Goal: Transaction & Acquisition: Purchase product/service

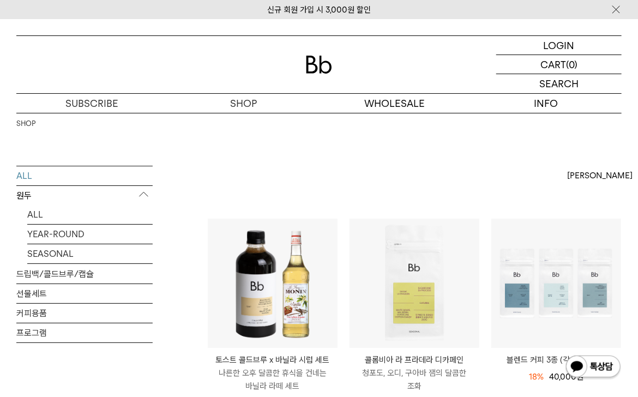
click at [320, 72] on img at bounding box center [319, 65] width 26 height 18
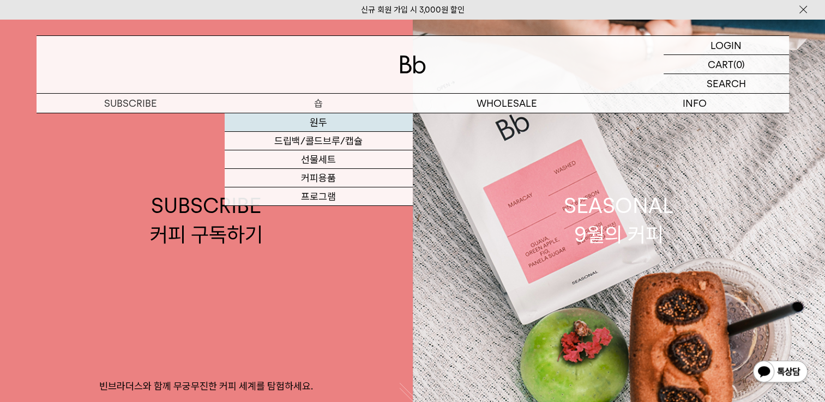
click at [321, 123] on link "원두" at bounding box center [319, 122] width 188 height 19
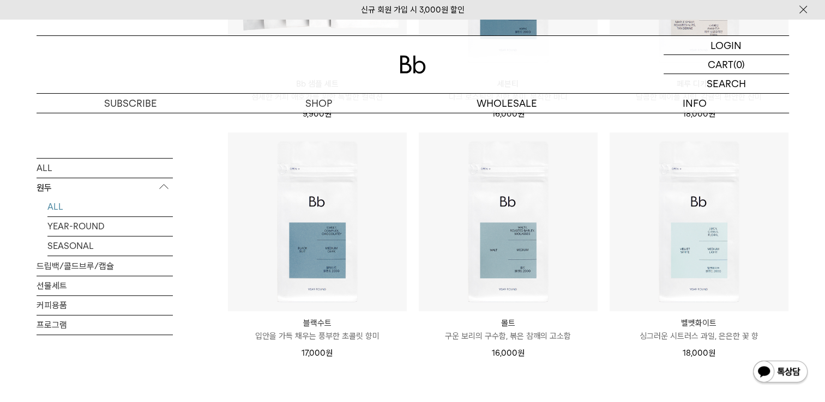
scroll to position [818, 0]
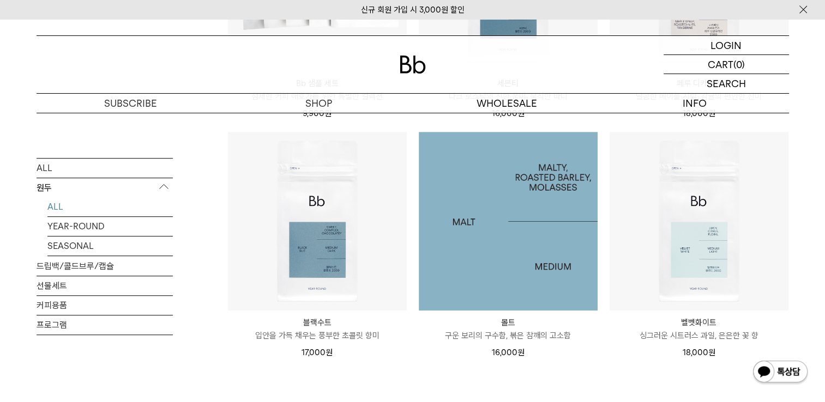
click at [595, 233] on img at bounding box center [508, 221] width 179 height 179
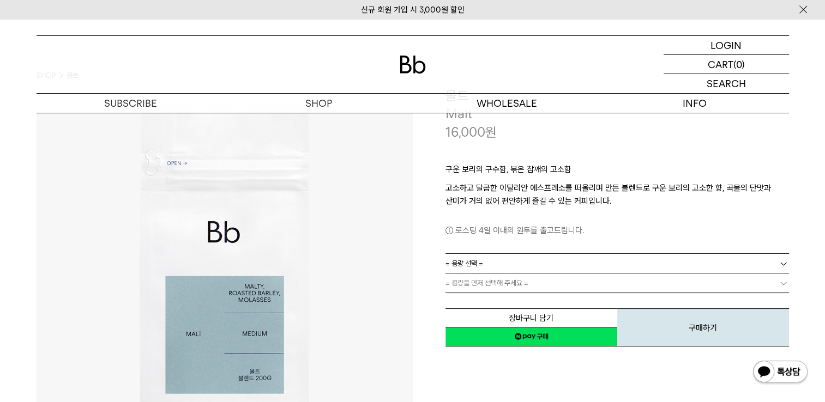
scroll to position [109, 0]
